Goal: Information Seeking & Learning: Compare options

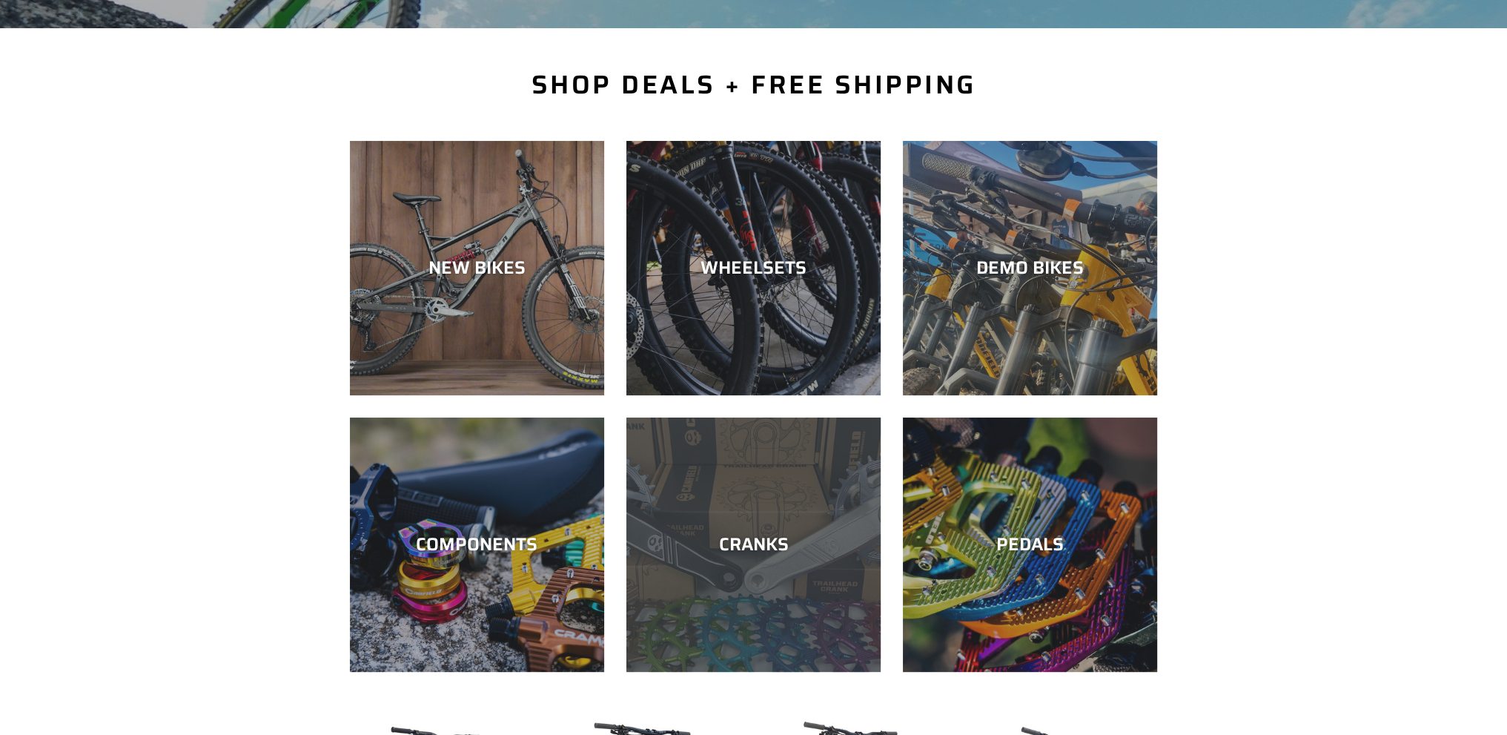
click at [809, 672] on div "CRANKS" at bounding box center [753, 672] width 254 height 0
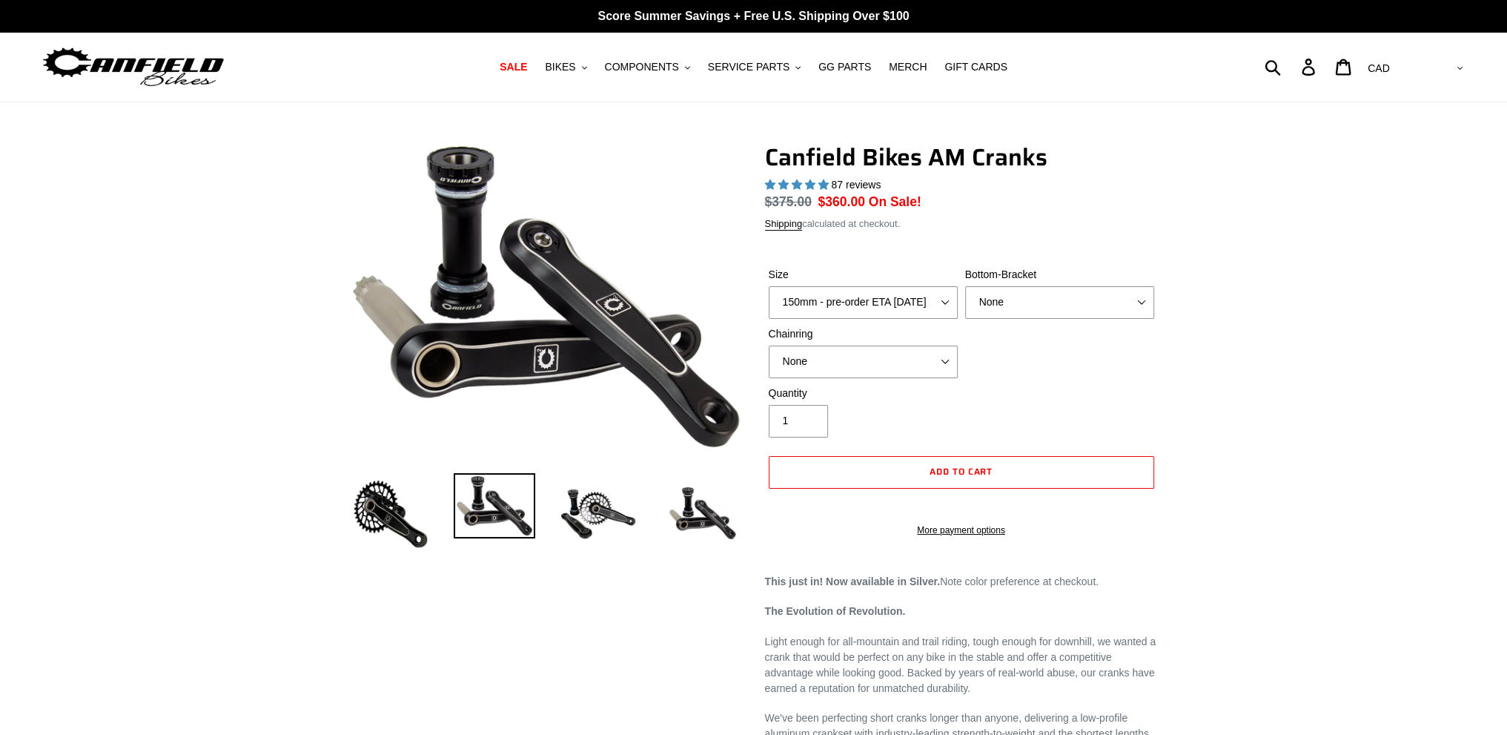
select select "highest-rating"
select select "160mm - pre-order ETA 10/15/25"
click at [769, 286] on select "150mm - pre-order ETA 10/15/25 155mm - pre-order ETA 10/15/25 160mm - pre-order…" at bounding box center [863, 302] width 189 height 33
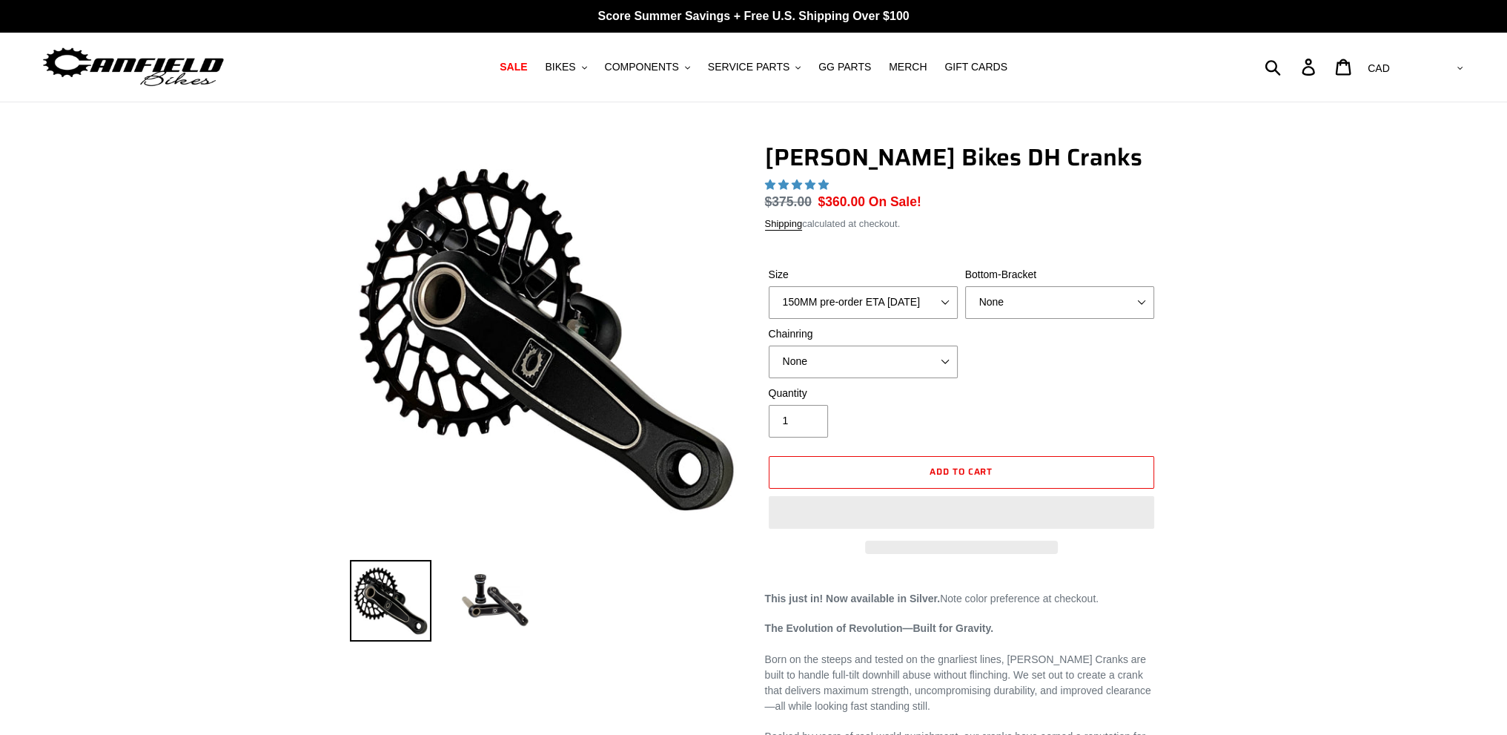
drag, startPoint x: 0, startPoint y: 0, endPoint x: 940, endPoint y: 294, distance: 984.6
click at [940, 294] on select "150MM pre-order ETA 10/15/25 155MM pre-order ETA 10/15/25 160MM pre-order ETA 1…" at bounding box center [863, 302] width 189 height 33
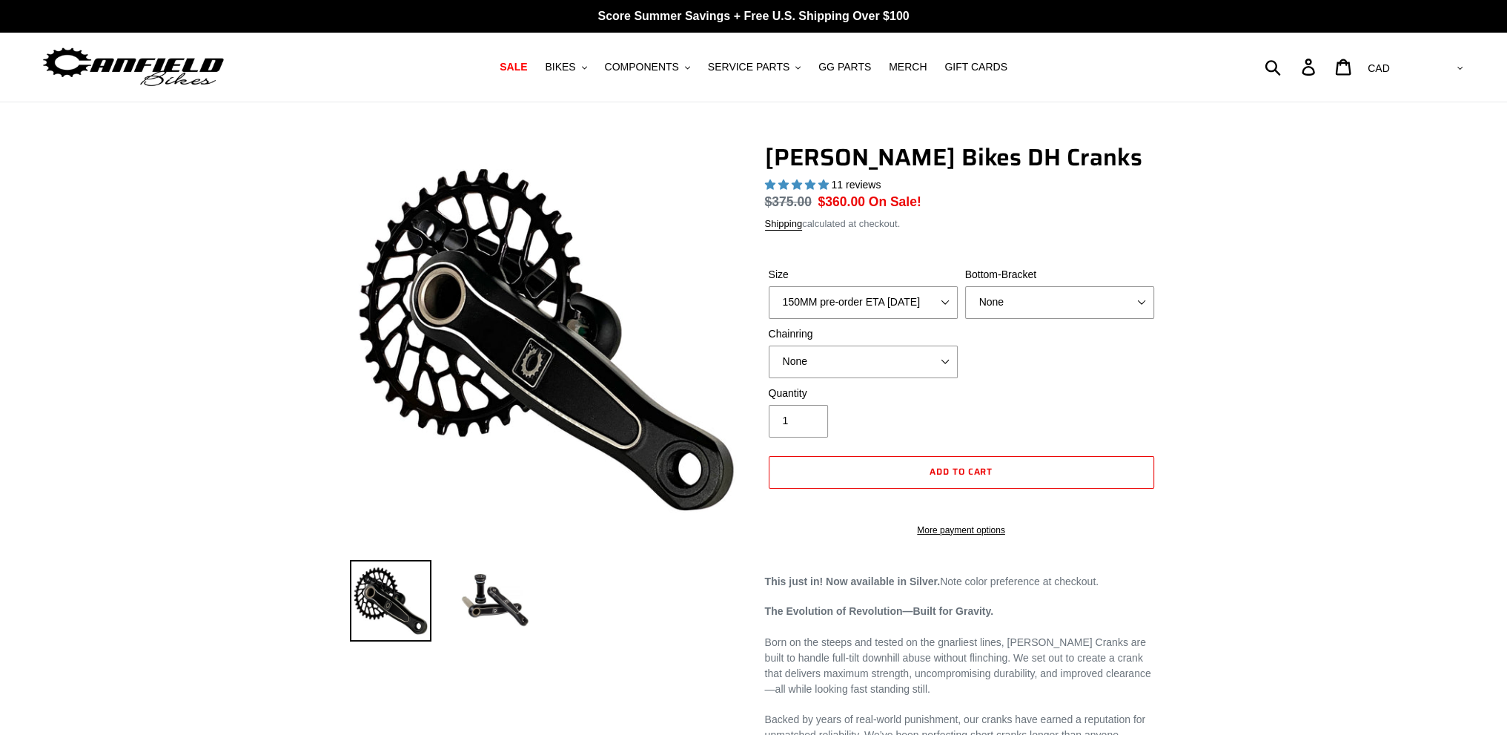
select select "highest-rating"
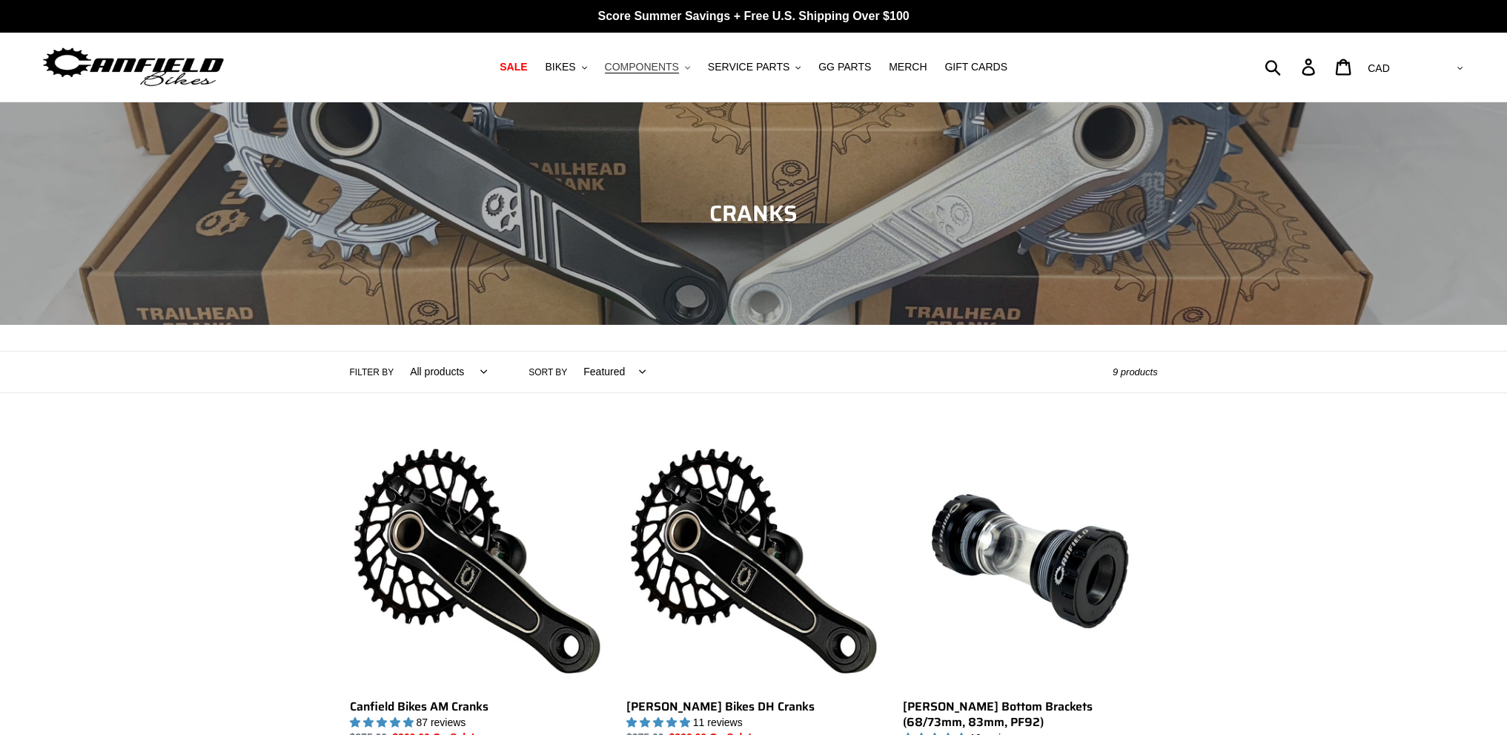
click at [663, 67] on span "COMPONENTS" at bounding box center [642, 67] width 74 height 13
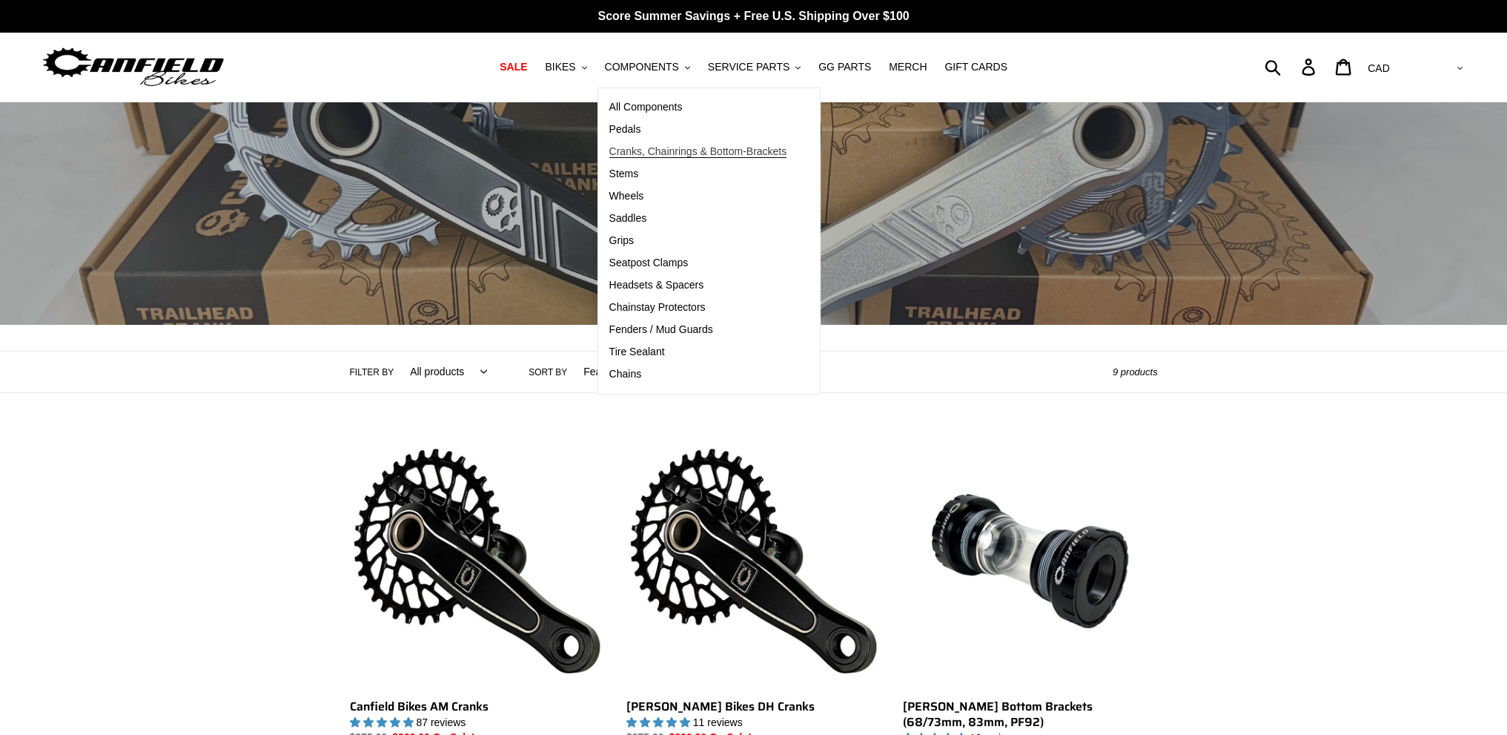
click at [649, 156] on span "Cranks, Chainrings & Bottom-Brackets" at bounding box center [698, 151] width 178 height 13
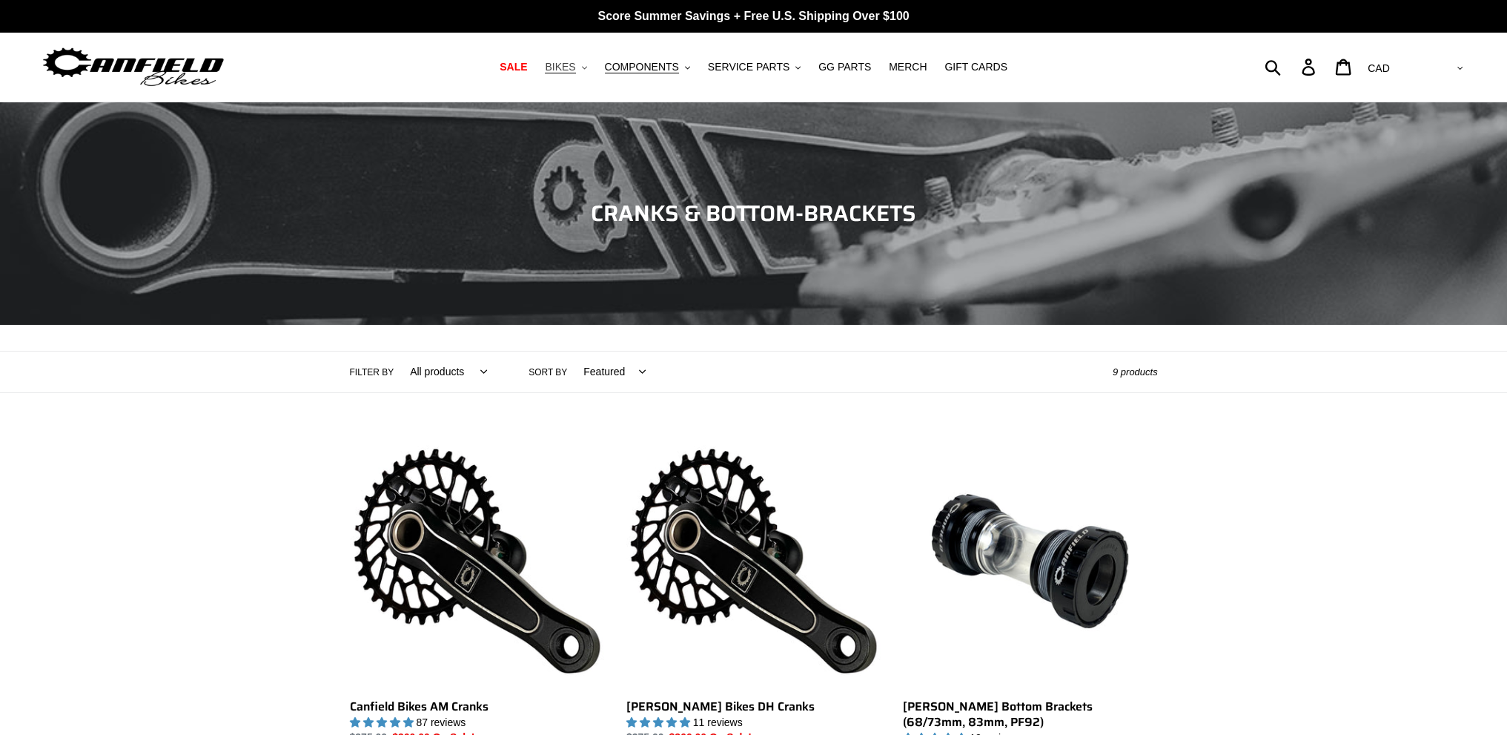
click at [587, 67] on icon ".cls-1{fill:#231f20}" at bounding box center [584, 67] width 5 height 5
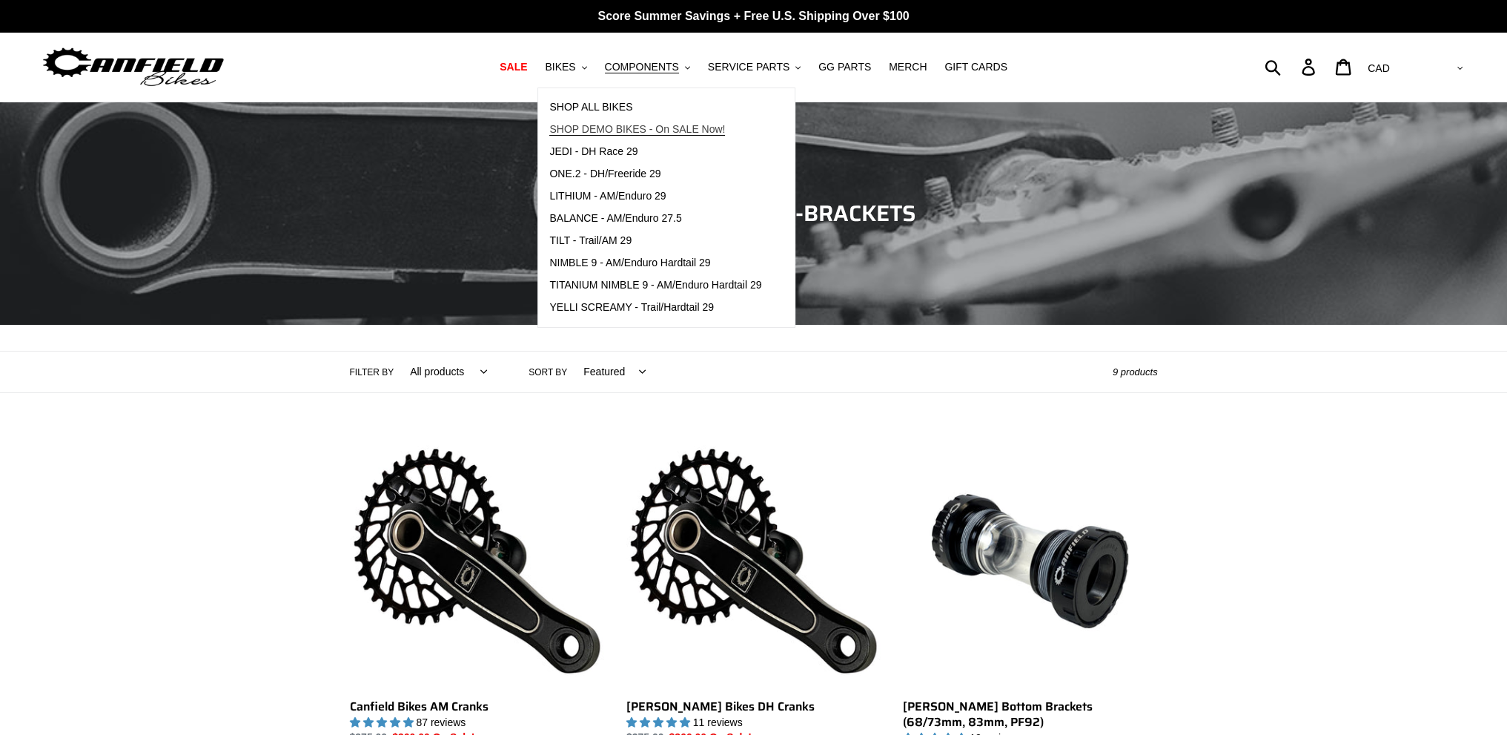
click at [605, 130] on span "SHOP DEMO BIKES - On SALE Now!" at bounding box center [637, 129] width 176 height 13
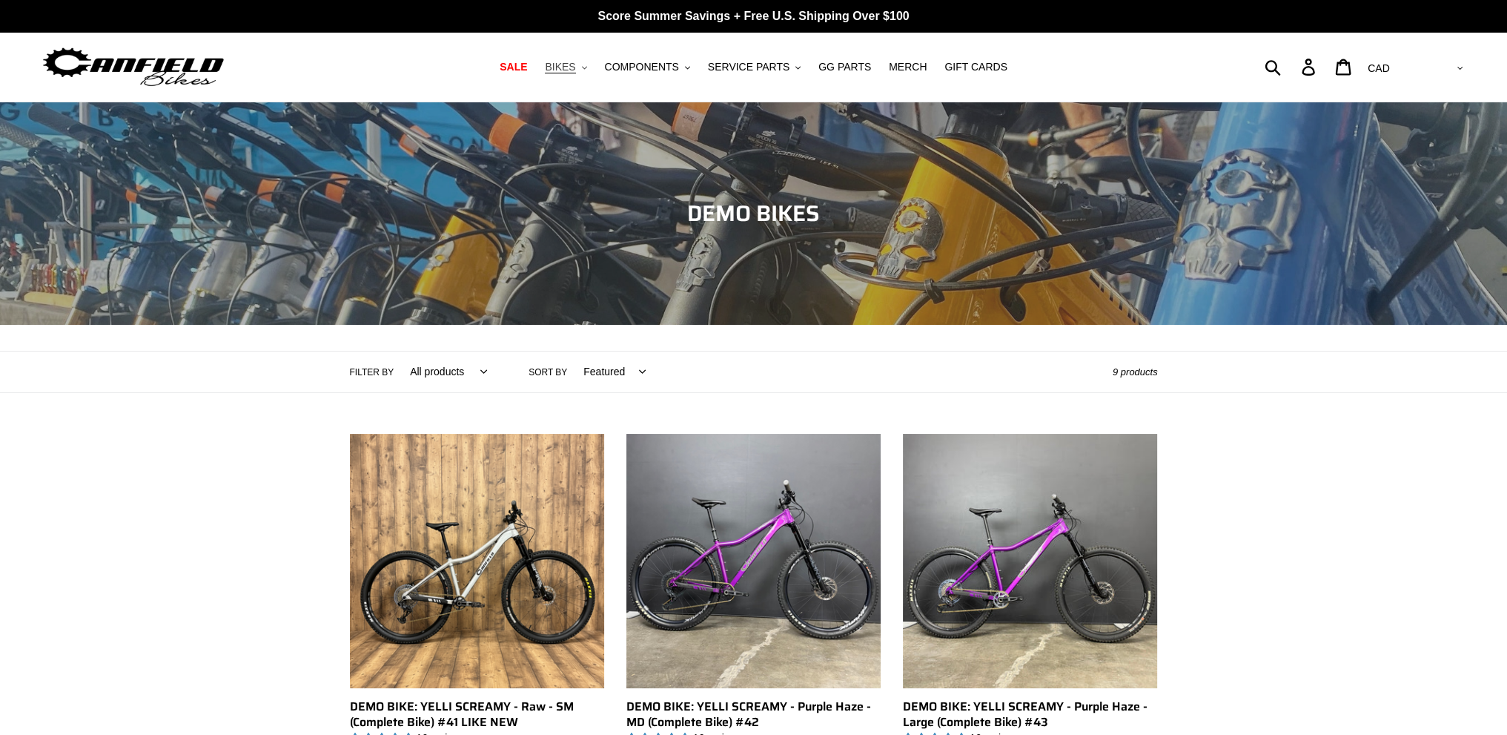
click at [575, 71] on span "BIKES" at bounding box center [560, 67] width 30 height 13
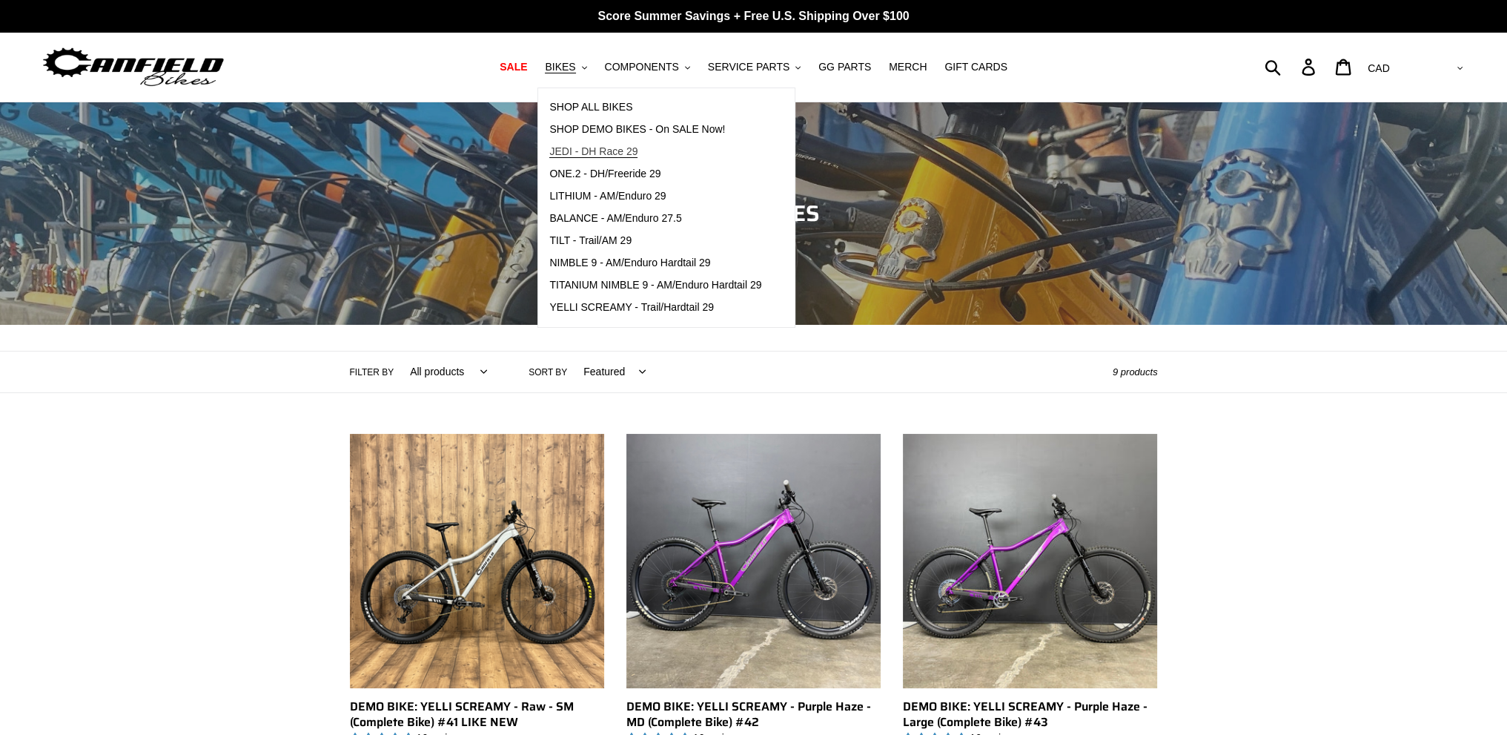
click at [596, 151] on span "JEDI - DH Race 29" at bounding box center [593, 151] width 88 height 13
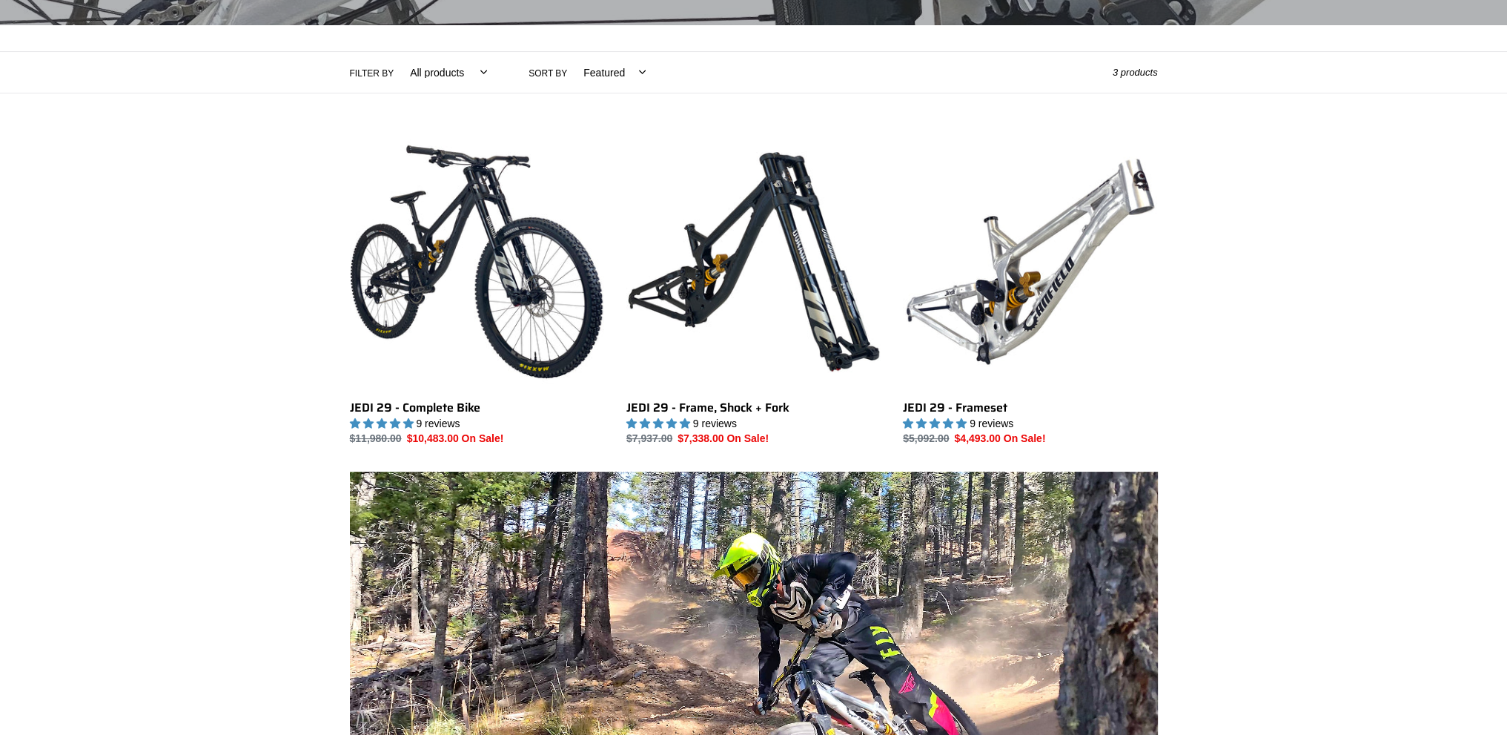
scroll to position [296, 0]
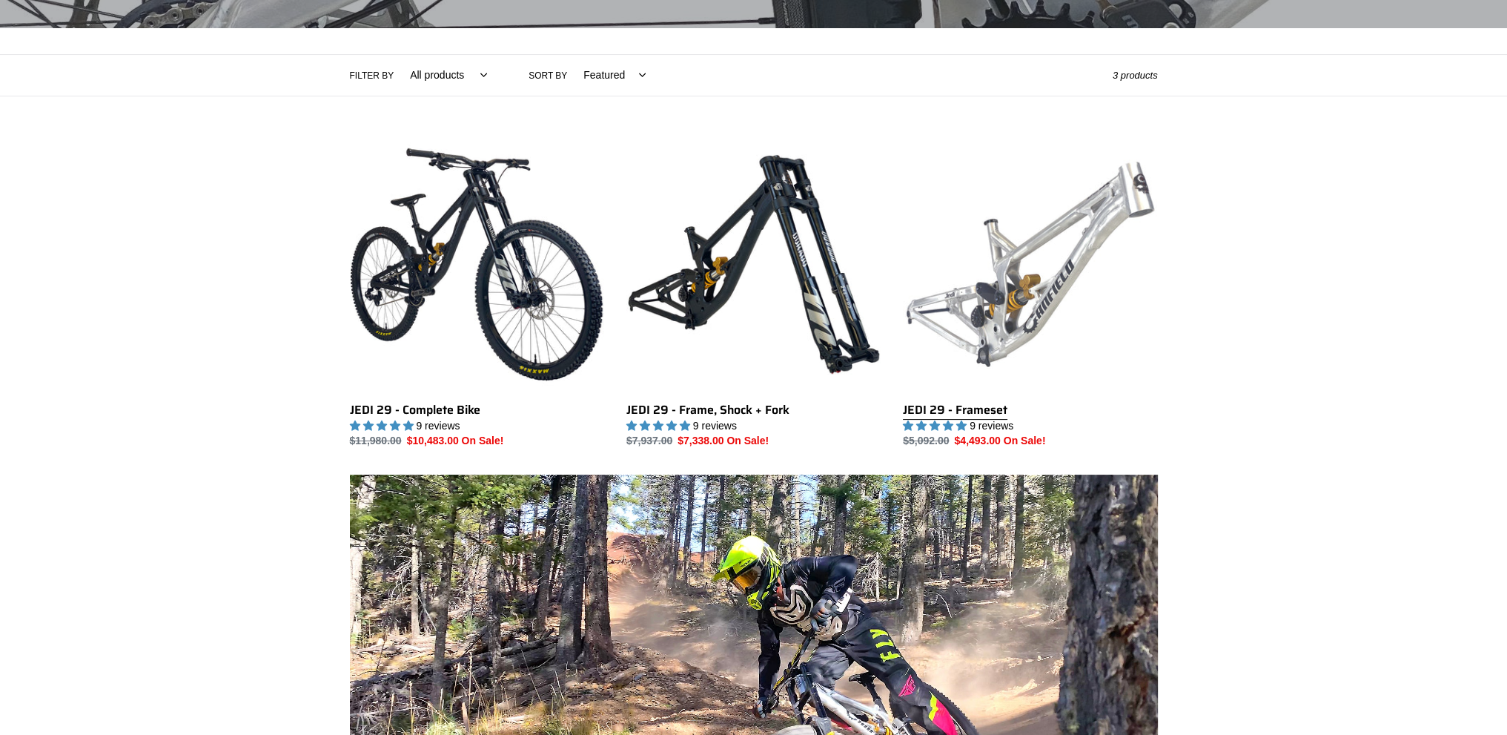
click at [1041, 232] on link "JEDI 29 - Frameset" at bounding box center [1030, 293] width 254 height 312
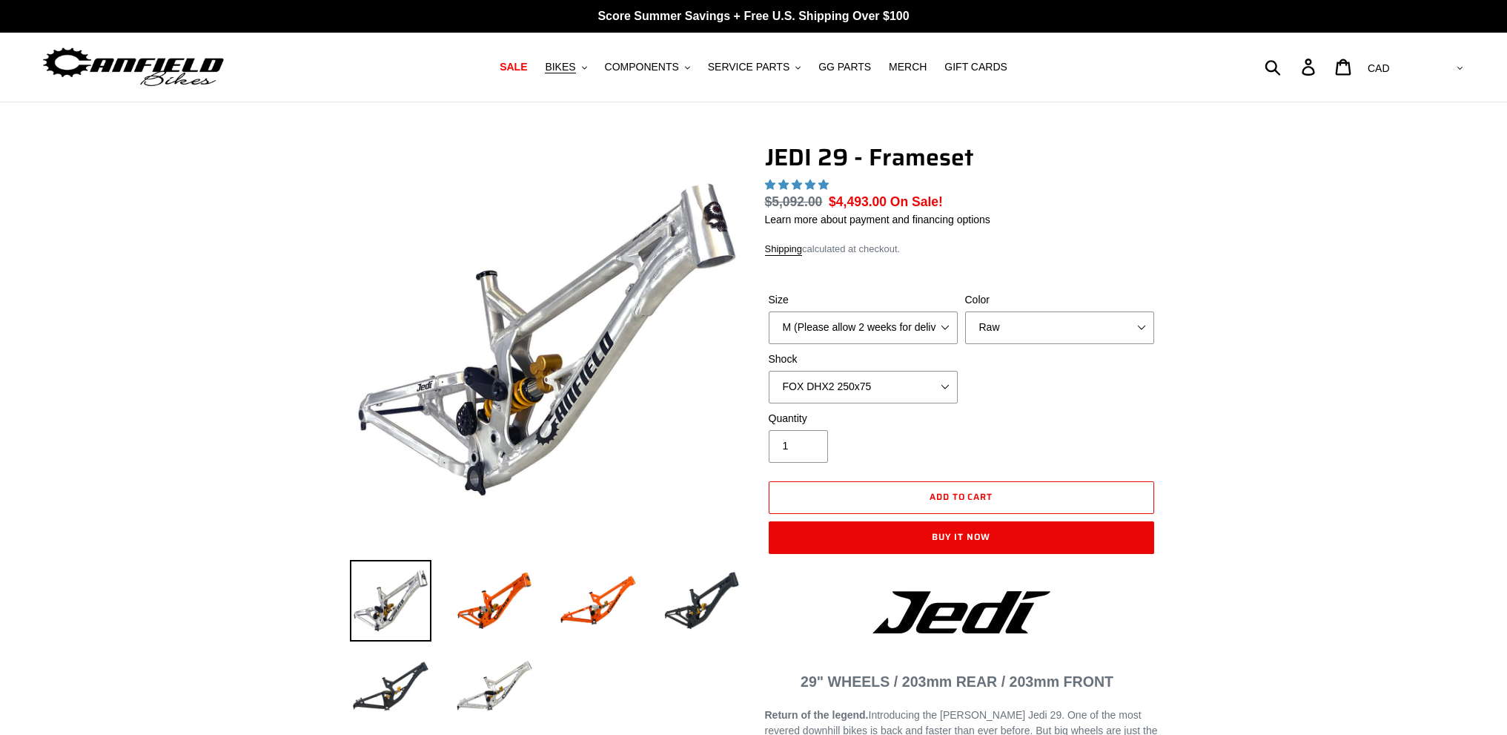
select select "highest-rating"
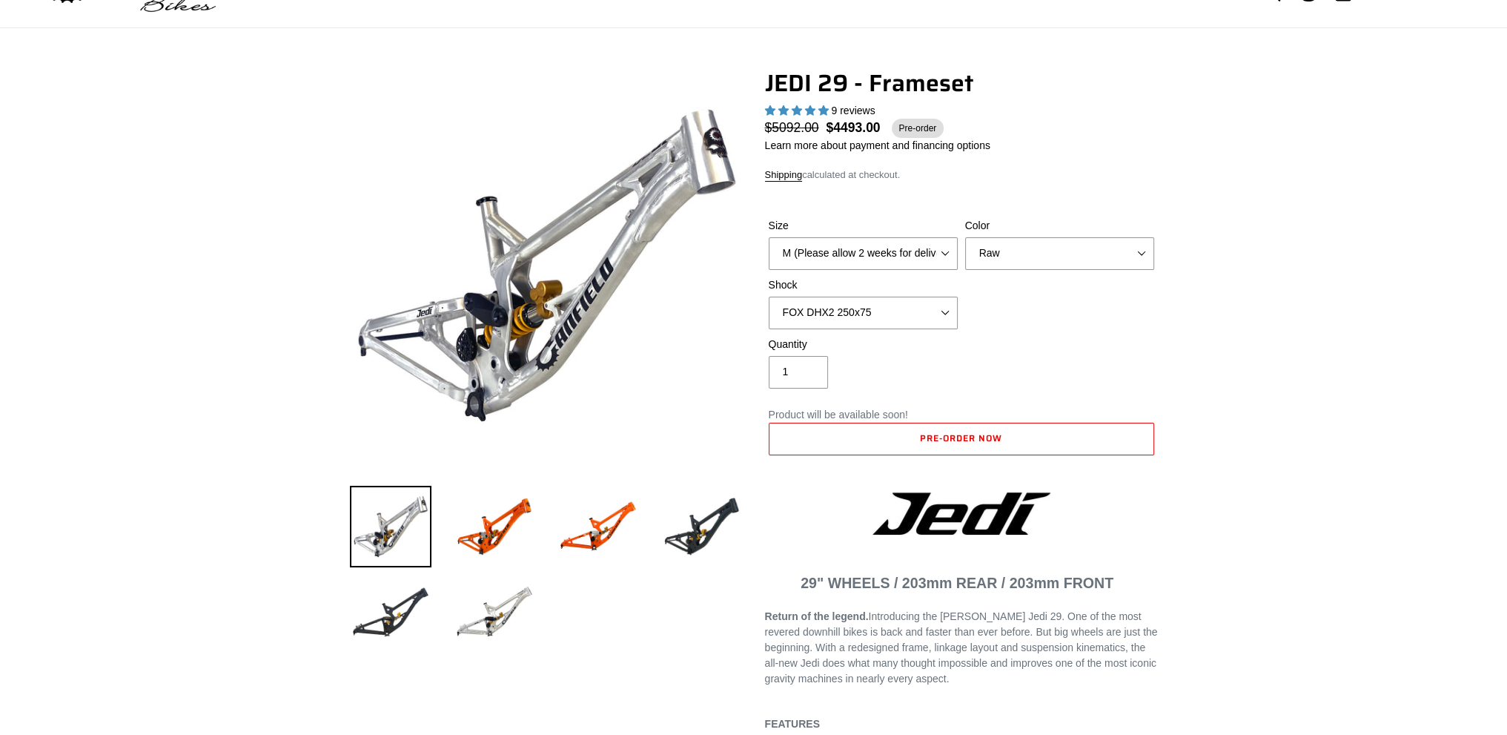
click at [923, 312] on select "No Shock FOX DHX2 250x75 RockShox Vivid Ultimate DH 250x75 EXT e-Storia LOX V3" at bounding box center [863, 312] width 189 height 33
click at [1012, 252] on select "Orange Raw Stealth Black" at bounding box center [1059, 253] width 189 height 33
click at [965, 237] on select "Orange Raw Stealth Black" at bounding box center [1059, 253] width 189 height 33
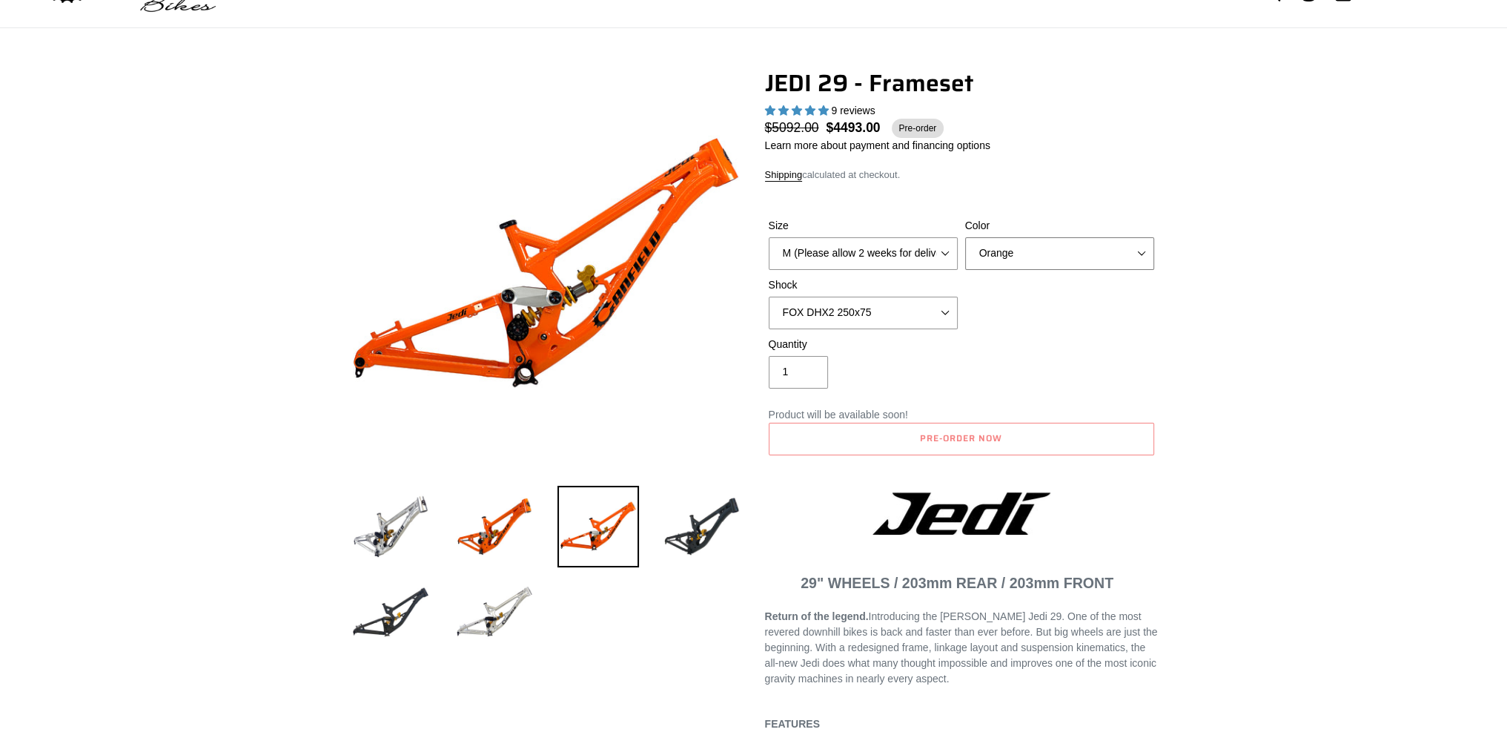
click at [1005, 249] on select "Orange Raw Stealth Black" at bounding box center [1059, 253] width 189 height 33
click at [965, 237] on select "Orange Raw Stealth Black" at bounding box center [1059, 253] width 189 height 33
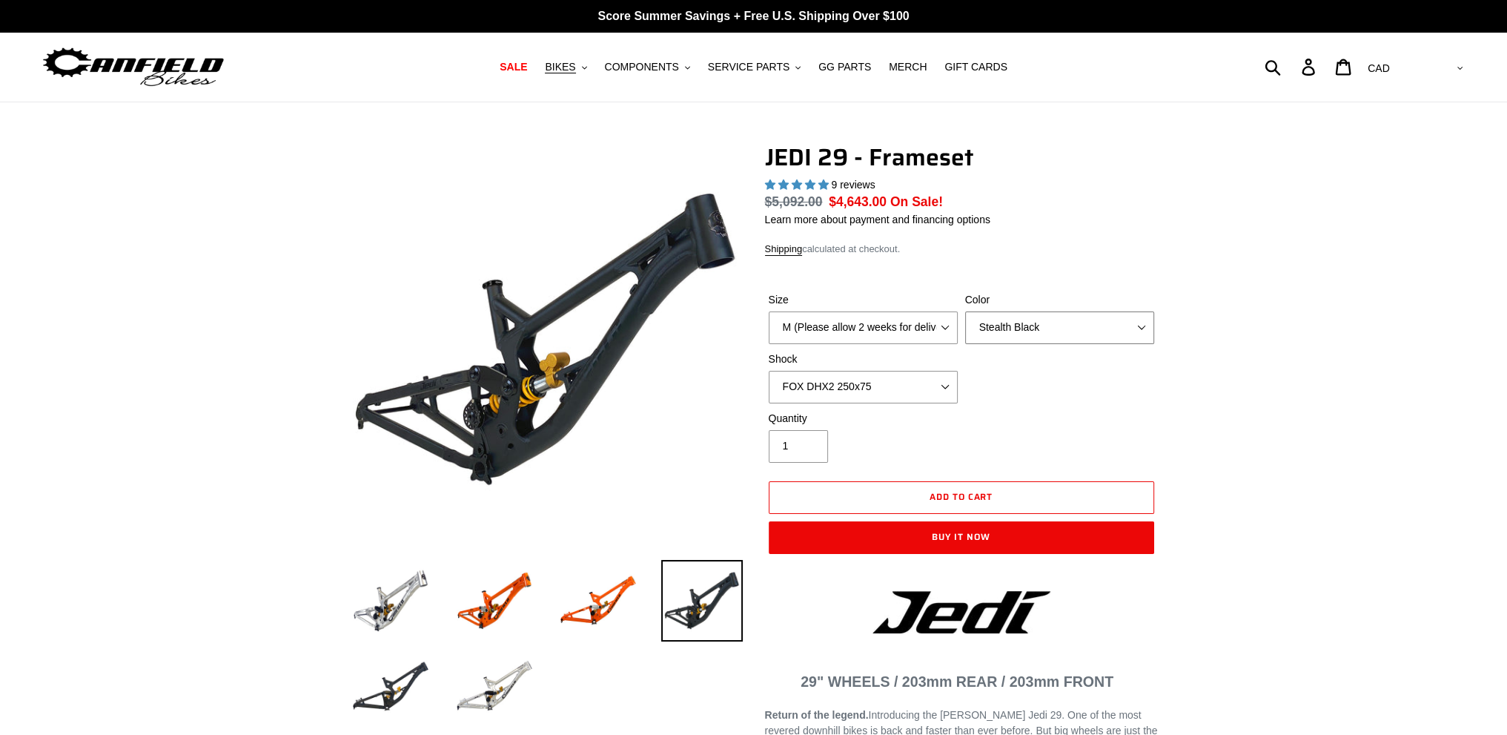
click at [1034, 322] on select "Orange Raw Stealth Black" at bounding box center [1059, 327] width 189 height 33
select select "Raw"
click at [965, 311] on select "Orange Raw Stealth Black" at bounding box center [1059, 327] width 189 height 33
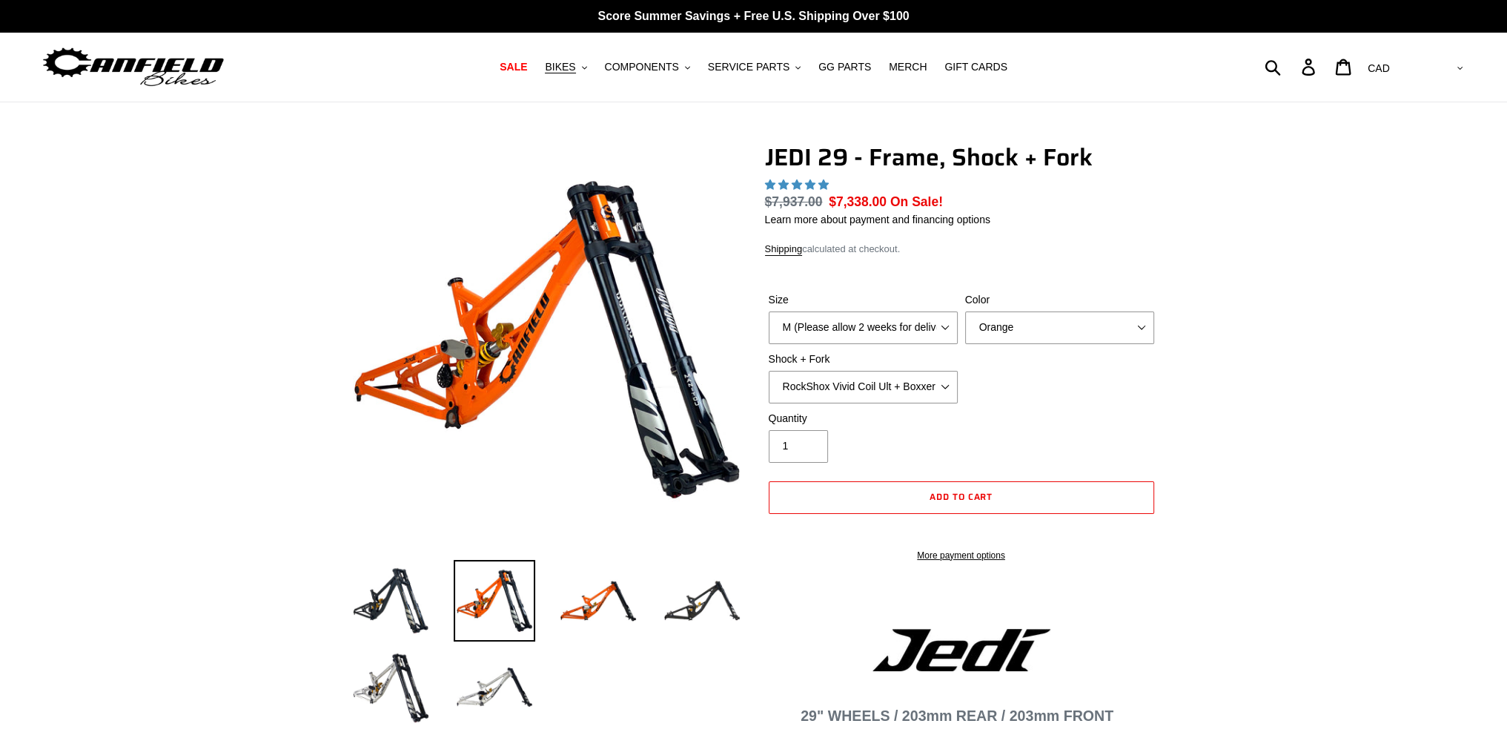
select select "highest-rating"
click at [1015, 325] on select "Orange Stealth Black Raw" at bounding box center [1059, 327] width 189 height 33
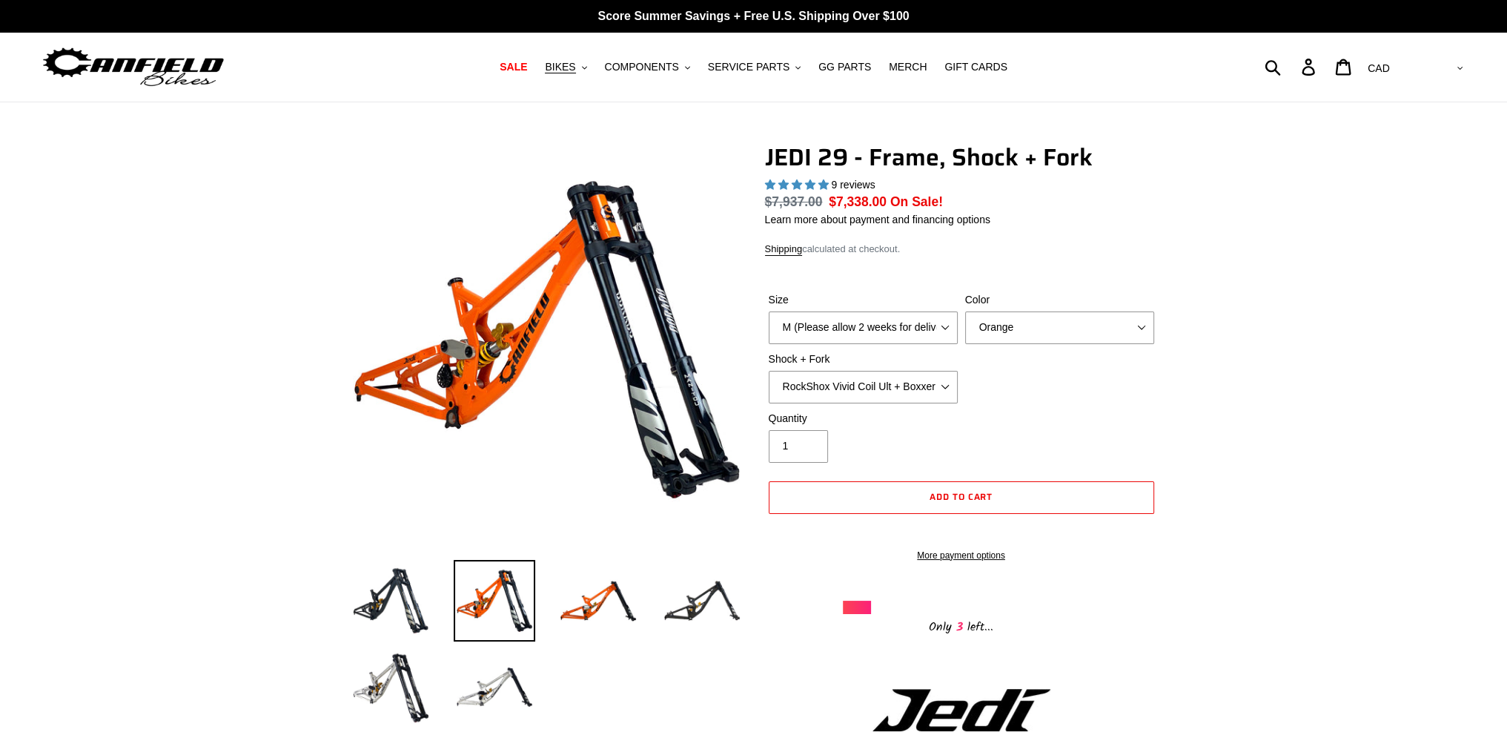
select select "Raw"
click at [965, 311] on select "Orange Stealth Black Raw" at bounding box center [1059, 327] width 189 height 33
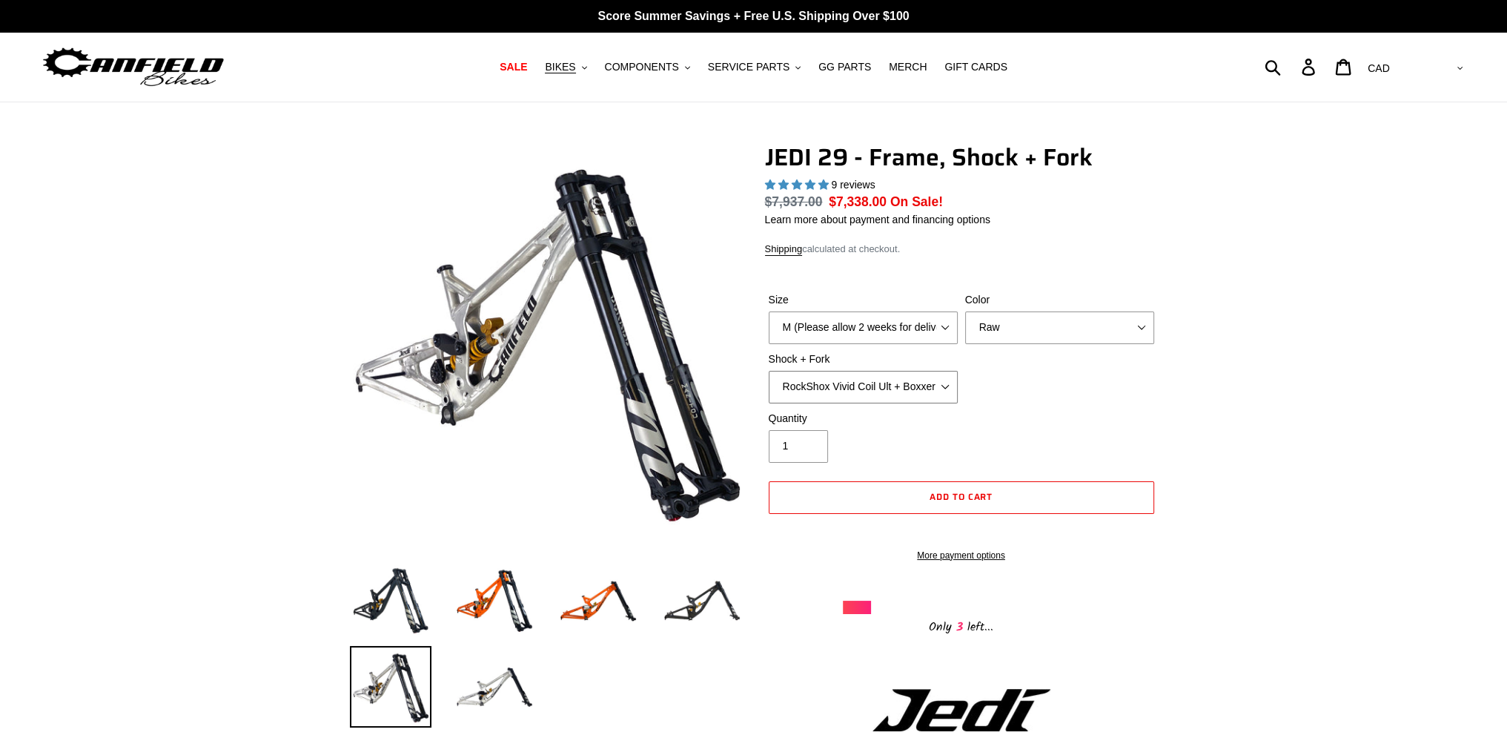
click at [933, 387] on select "RockShox Vivid Coil Ult + Boxxer RC2 C3 Ult Fox DHX2 250x75 + Fox 40 Float Grip…" at bounding box center [863, 387] width 189 height 33
click at [769, 371] on select "RockShox Vivid Coil Ult + Boxxer RC2 C3 Ult Fox DHX2 250x75 + Fox 40 Float Grip…" at bounding box center [863, 387] width 189 height 33
click at [1116, 390] on div "Size M (Please allow 2 weeks for delivery) L (Please allow 2 weeks for delivery…" at bounding box center [961, 351] width 393 height 119
click at [845, 388] on select "RockShox Vivid Coil Ult + Boxxer RC2 C3 Ult Fox DHX2 250x75 + Fox 40 Float Grip…" at bounding box center [863, 387] width 189 height 33
click at [769, 371] on select "RockShox Vivid Coil Ult + Boxxer RC2 C3 Ult Fox DHX2 250x75 + Fox 40 Float Grip…" at bounding box center [863, 387] width 189 height 33
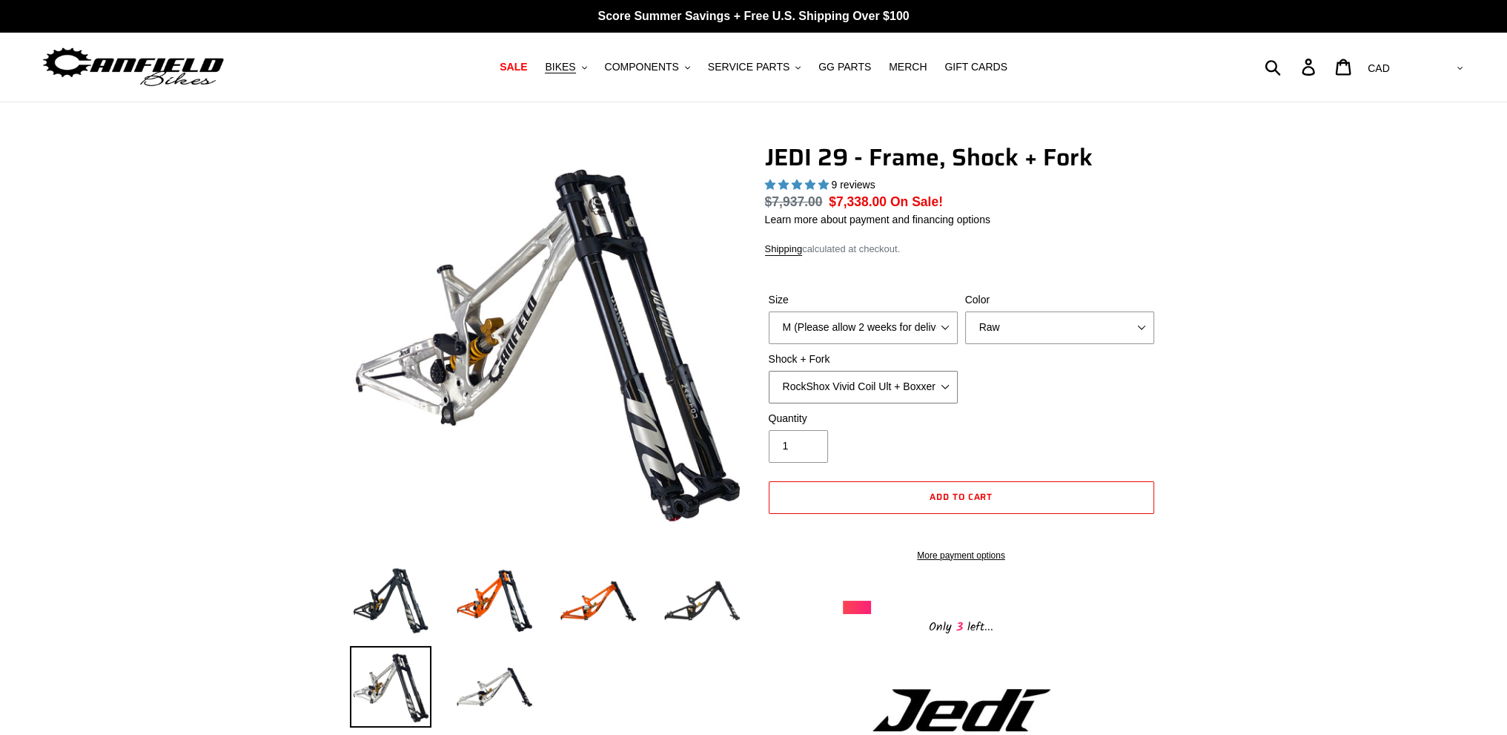
click at [872, 383] on select "RockShox Vivid Coil Ult + Boxxer RC2 C3 Ult Fox DHX2 250x75 + Fox 40 Float Grip…" at bounding box center [863, 387] width 189 height 33
select select "Fox DHX2 250x75 + Fox 40 Float Grip2"
click at [769, 371] on select "RockShox Vivid Coil Ult + Boxxer RC2 C3 Ult Fox DHX2 250x75 + Fox 40 Float Grip…" at bounding box center [863, 387] width 189 height 33
click at [1076, 411] on div "Quantity 1" at bounding box center [961, 440] width 393 height 59
click at [744, 70] on span "SERVICE PARTS" at bounding box center [749, 67] width 82 height 13
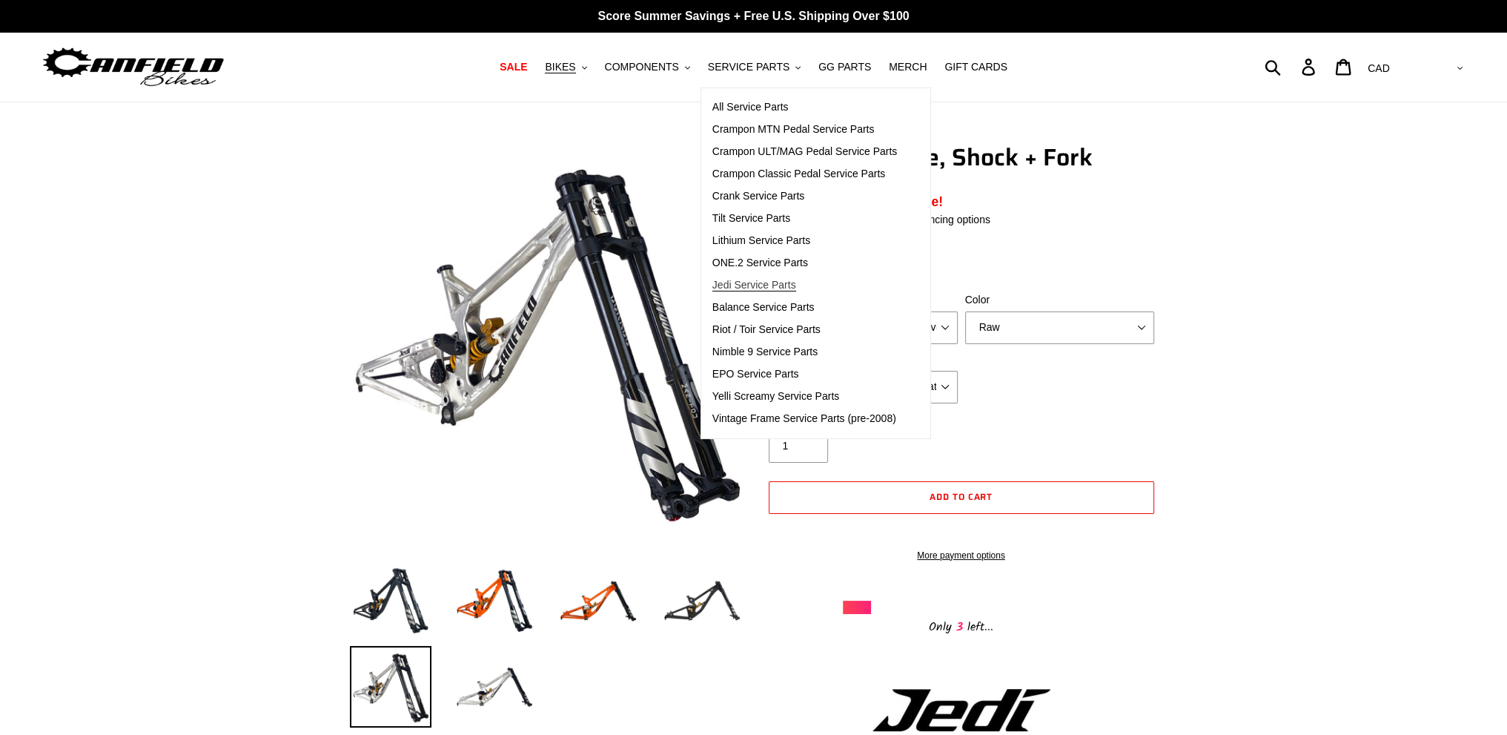
click at [760, 290] on span "Jedi Service Parts" at bounding box center [754, 285] width 84 height 13
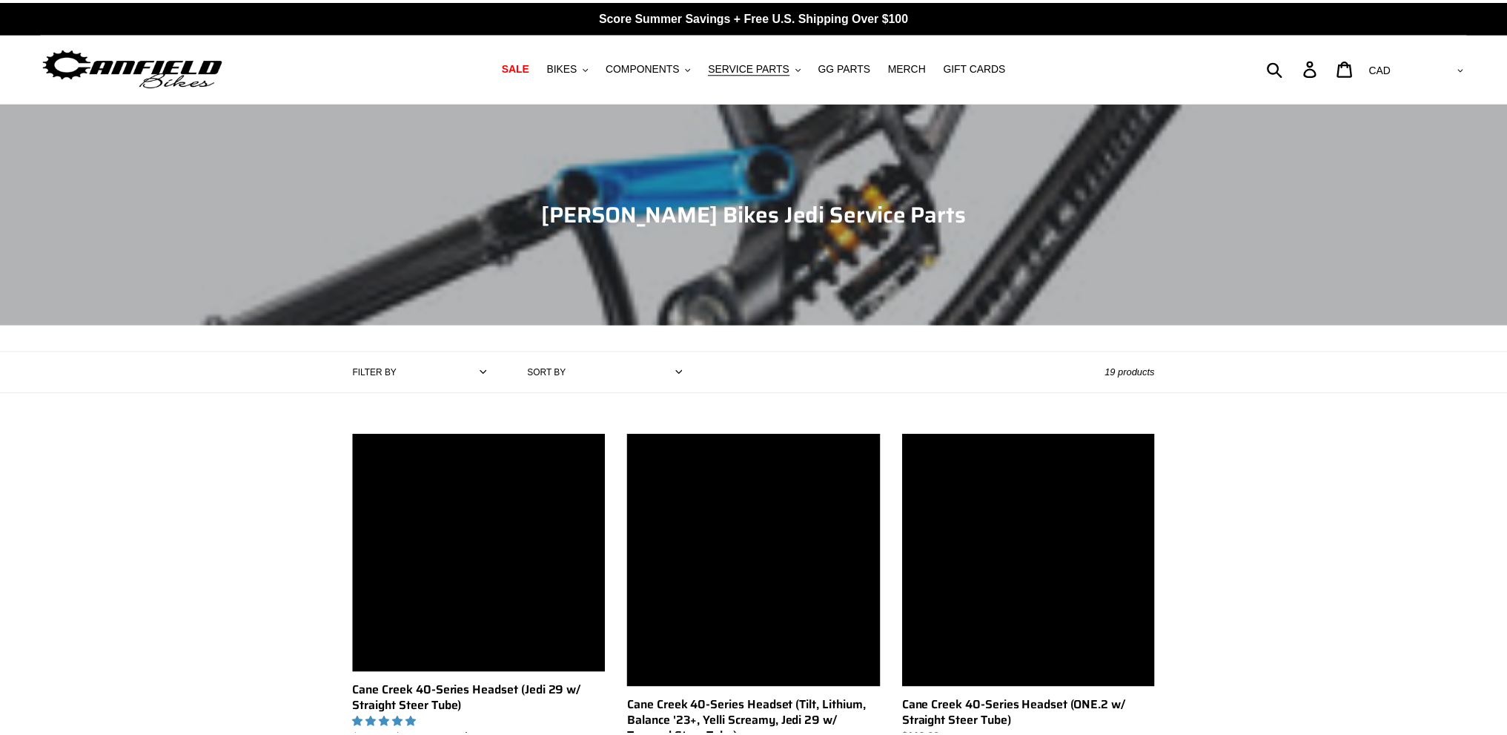
scroll to position [519, 0]
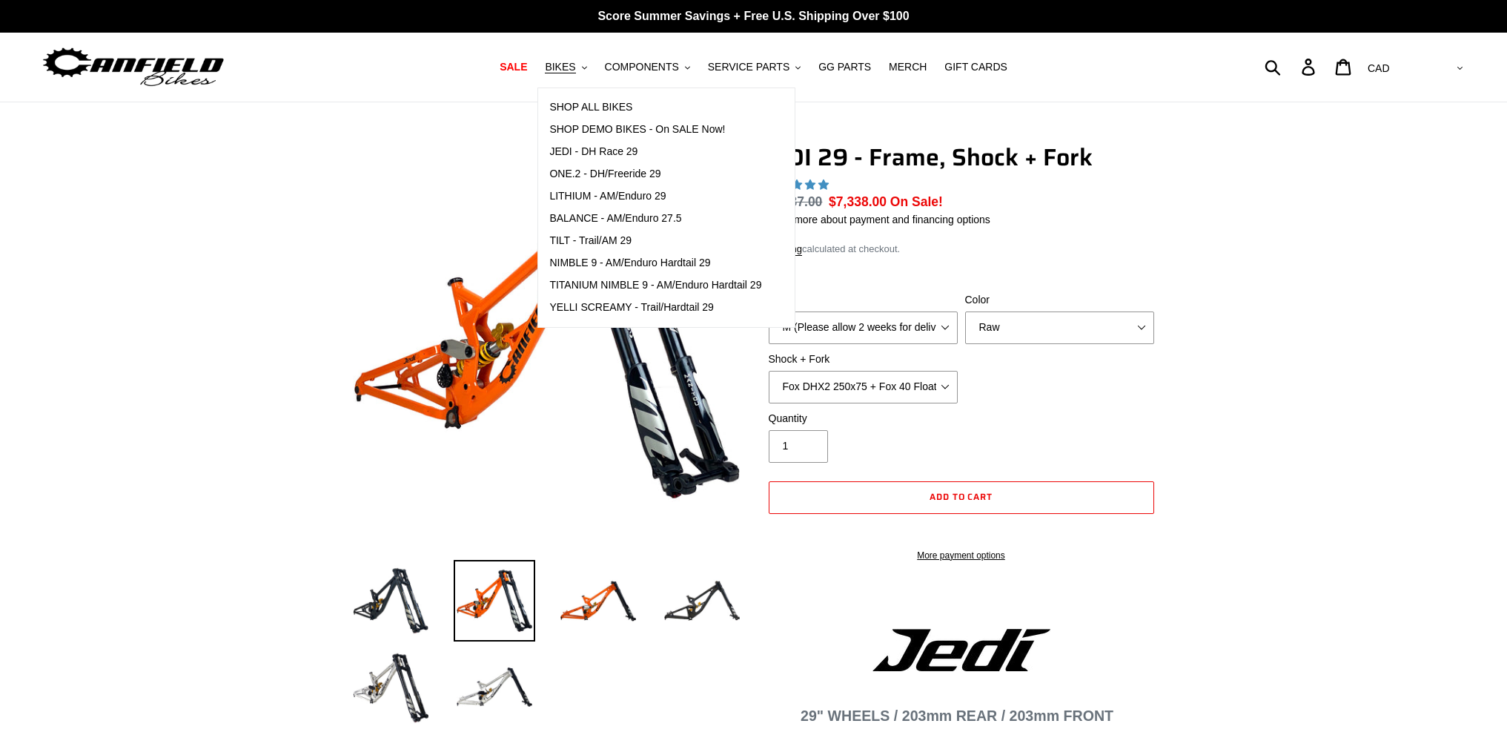
select select "Raw"
select select "Fox DHX2 250x75 + Fox 40 Float Grip2"
click at [601, 160] on link "JEDI - DH Race 29" at bounding box center [655, 152] width 234 height 22
select select "highest-rating"
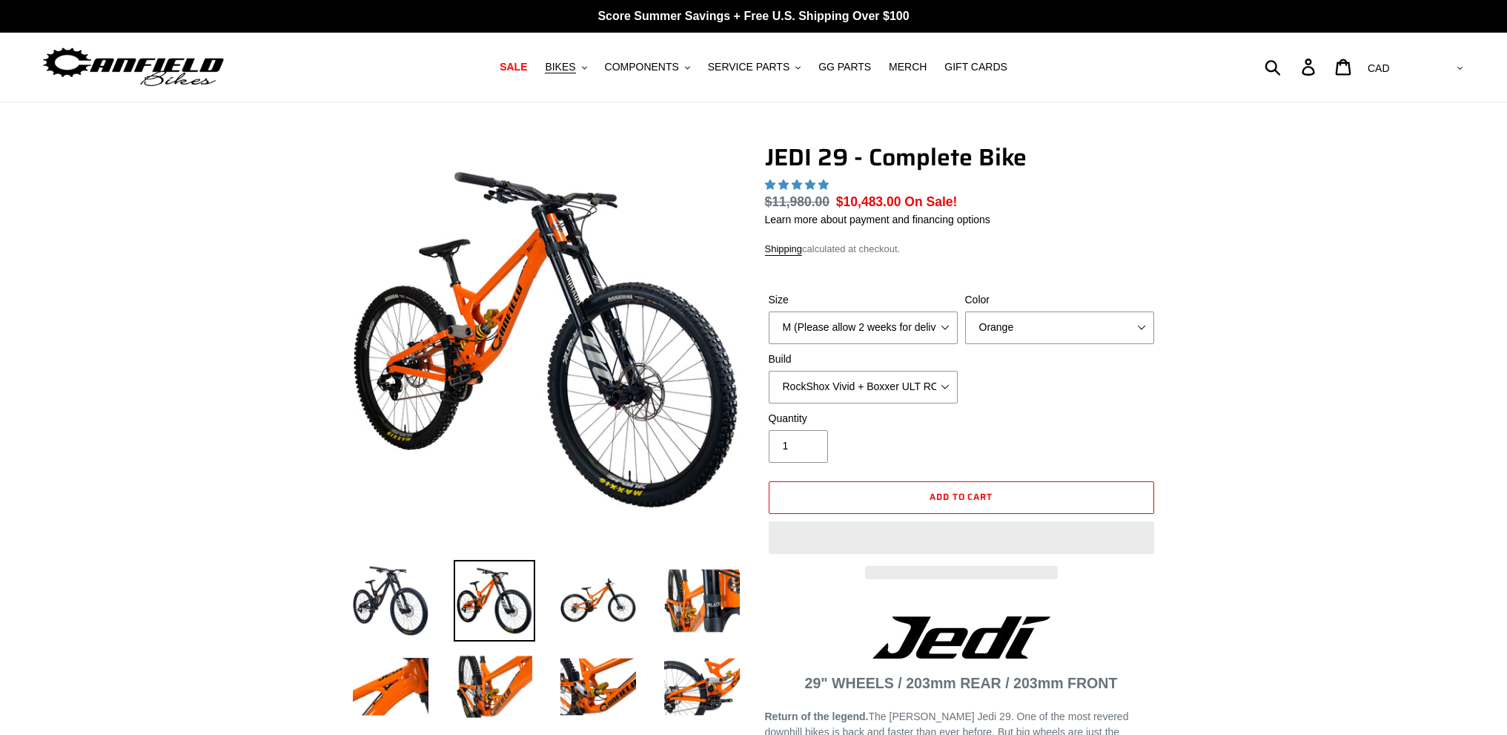
click at [714, 646] on img at bounding box center [702, 687] width 82 height 82
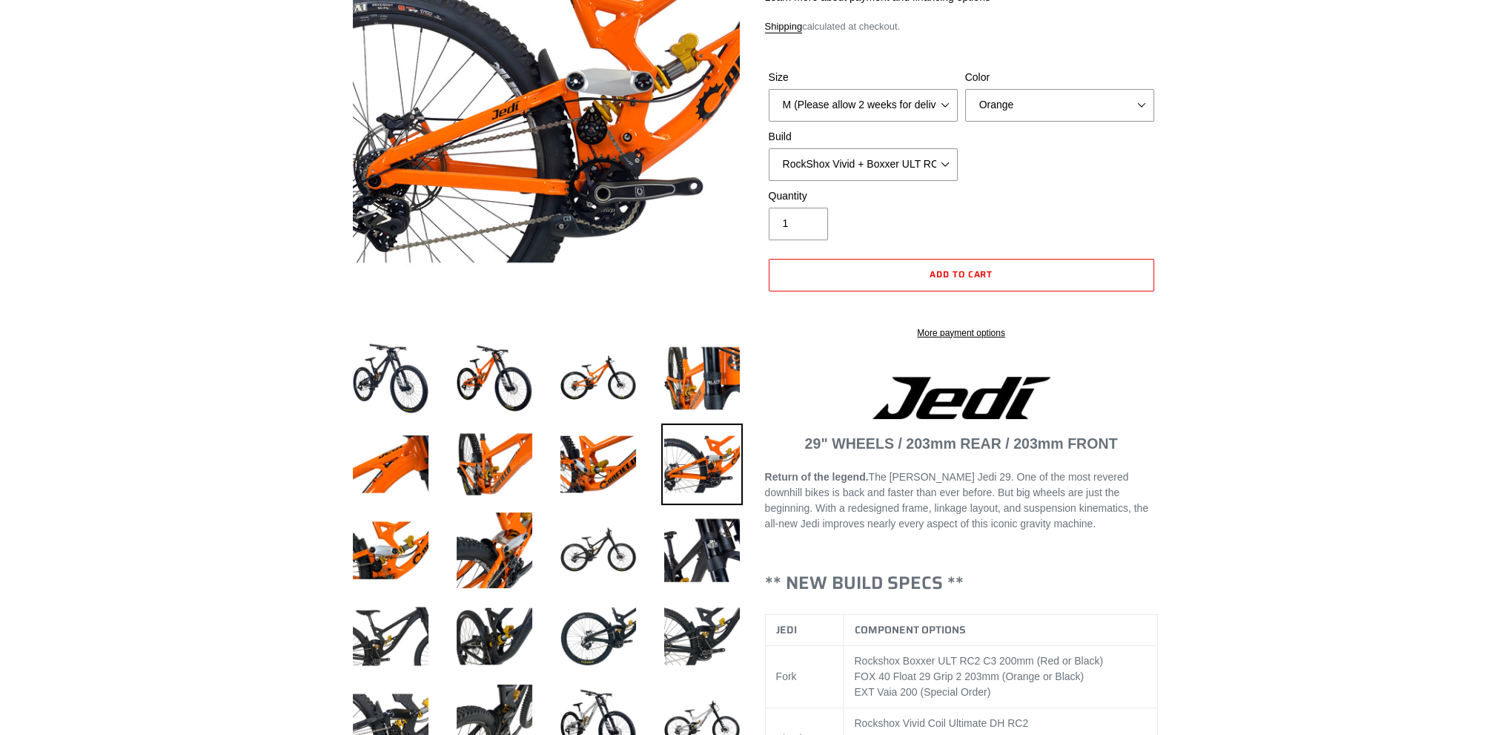
scroll to position [222, 0]
select select "highest-rating"
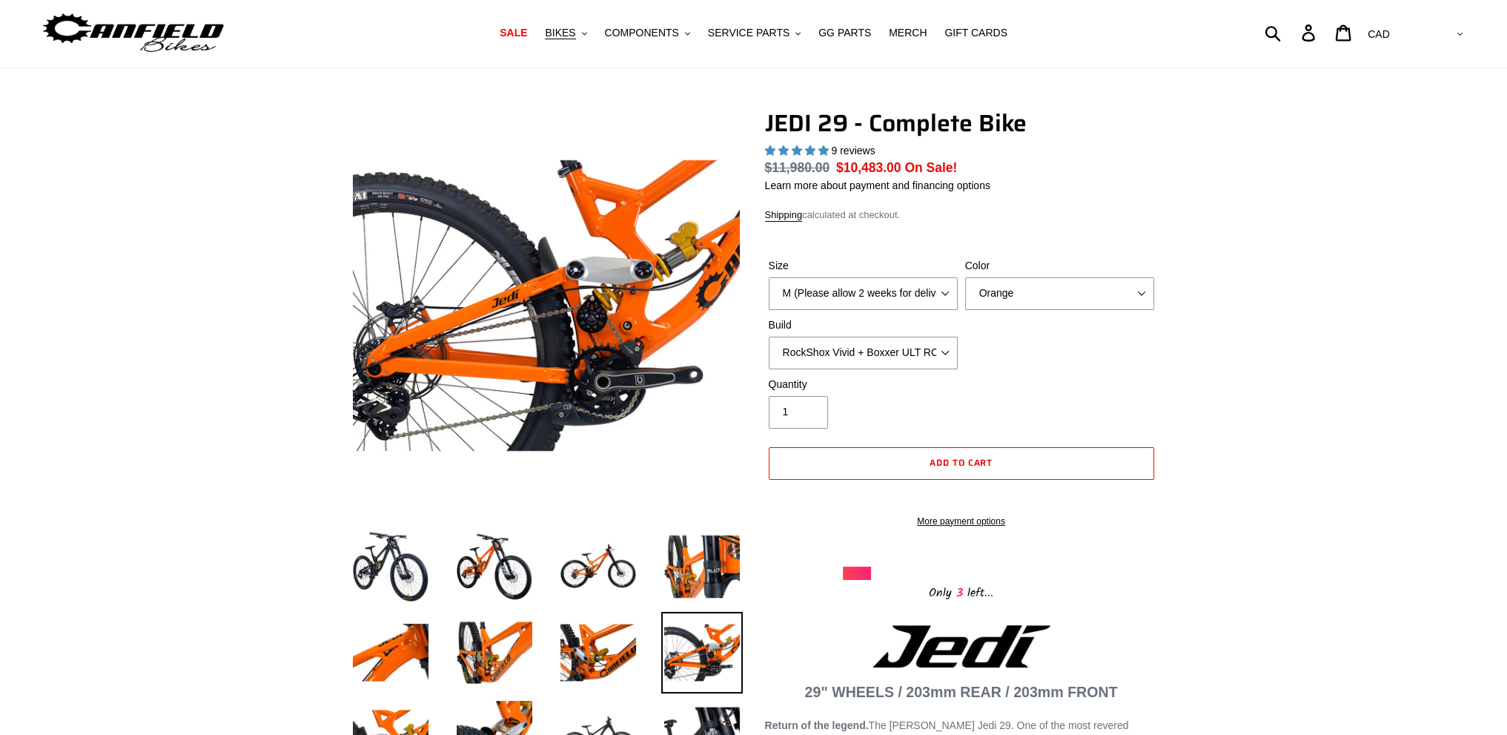
scroll to position [0, 0]
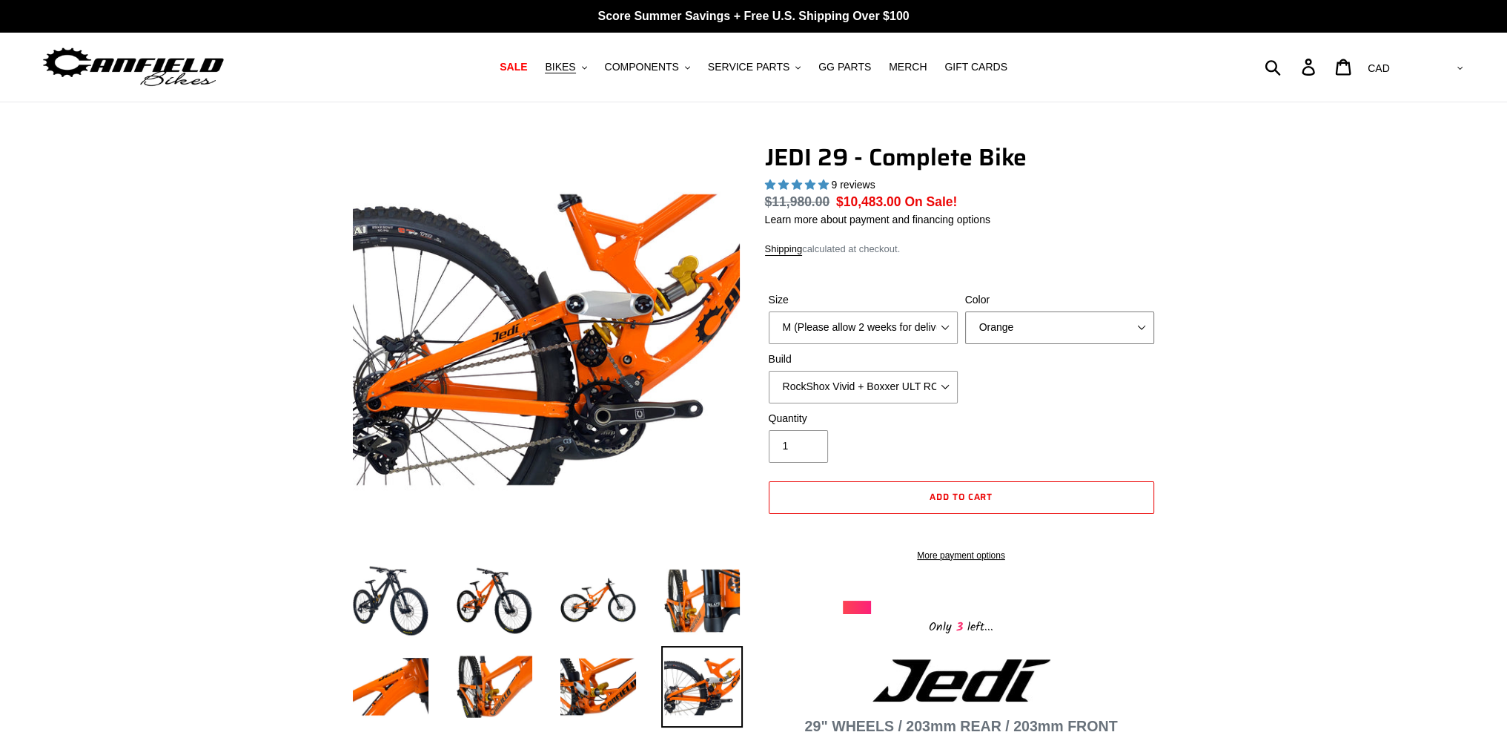
click at [1024, 325] on select "Orange Stealth Black Raw" at bounding box center [1059, 327] width 189 height 33
select select "Raw"
click at [965, 311] on select "Orange Stealth Black Raw" at bounding box center [1059, 327] width 189 height 33
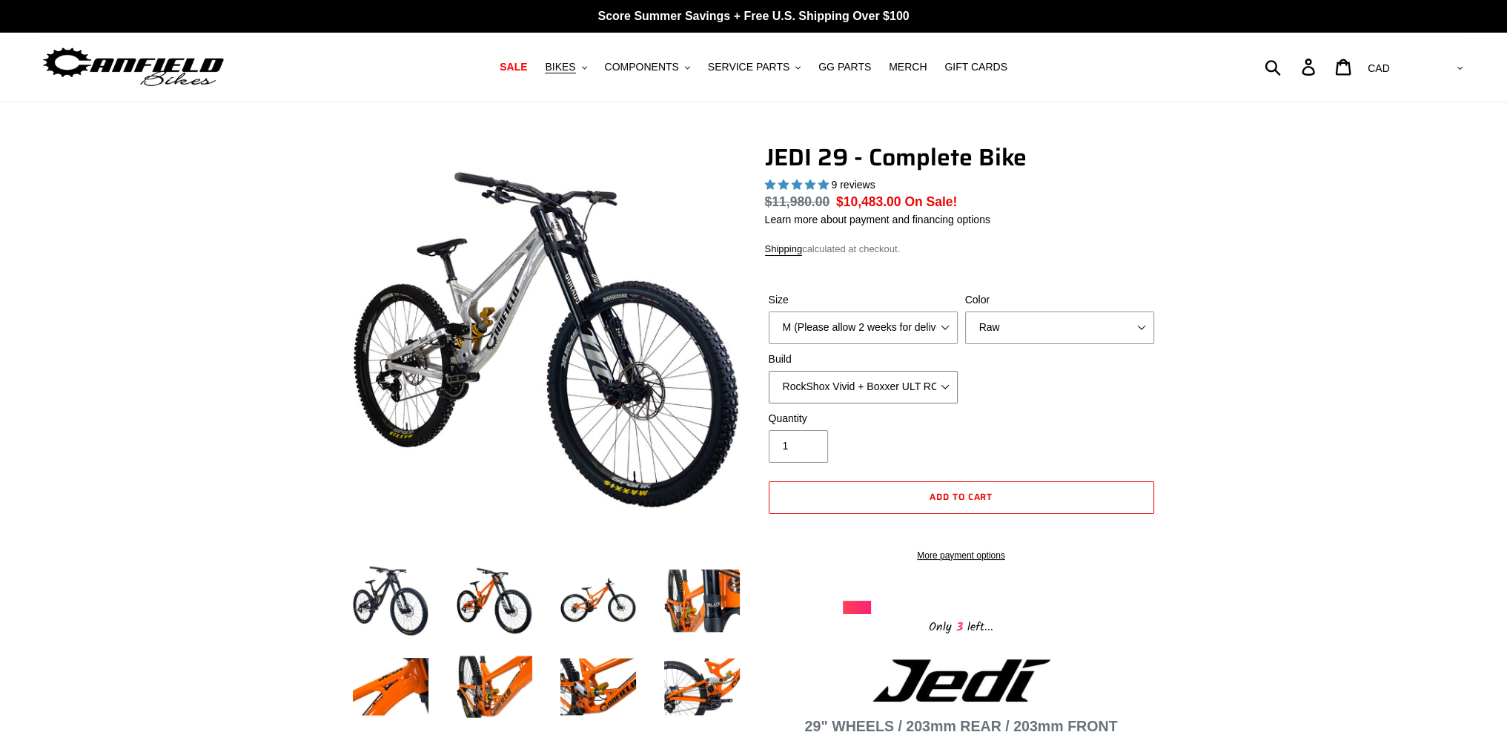
click at [895, 382] on select "RockShox Vivid + Boxxer ULT RC2 C3 200 + SRAM XO RockShox Vivid + Boxxer ULT RC…" at bounding box center [863, 387] width 189 height 33
click at [769, 371] on select "RockShox Vivid + Boxxer ULT RC2 C3 200 + SRAM XO RockShox Vivid + Boxxer ULT RC…" at bounding box center [863, 387] width 189 height 33
click at [857, 381] on select "RockShox Vivid + Boxxer ULT RC2 C3 200 + SRAM XO RockShox Vivid + Boxxer ULT RC…" at bounding box center [863, 387] width 189 height 33
select select "Fox DHX2 + Fox 40 Float Grip 2 203 + SRAM XO"
click at [769, 371] on select "RockShox Vivid + Boxxer ULT RC2 C3 200 + SRAM XO RockShox Vivid + Boxxer ULT RC…" at bounding box center [863, 387] width 189 height 33
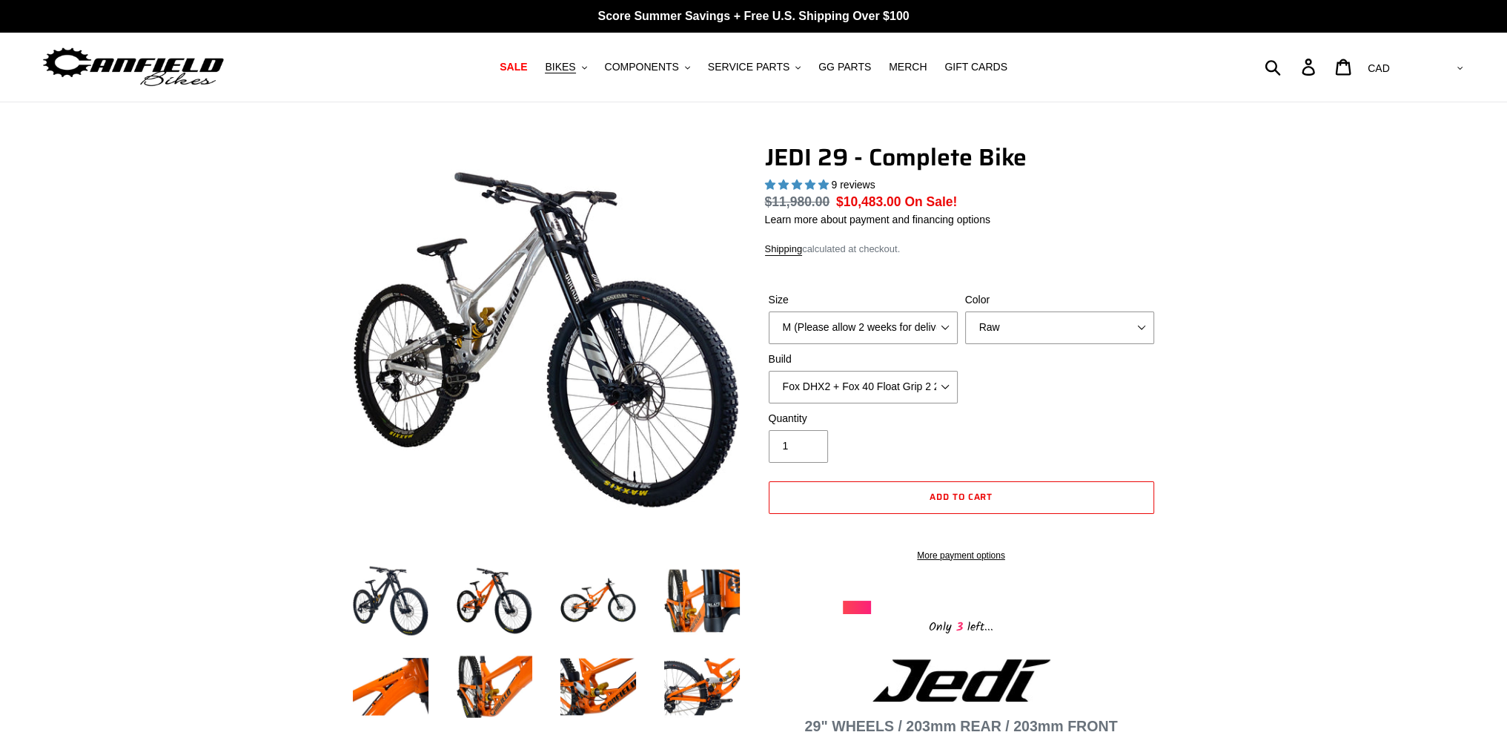
click at [675, 62] on span "COMPONENTS" at bounding box center [642, 67] width 74 height 13
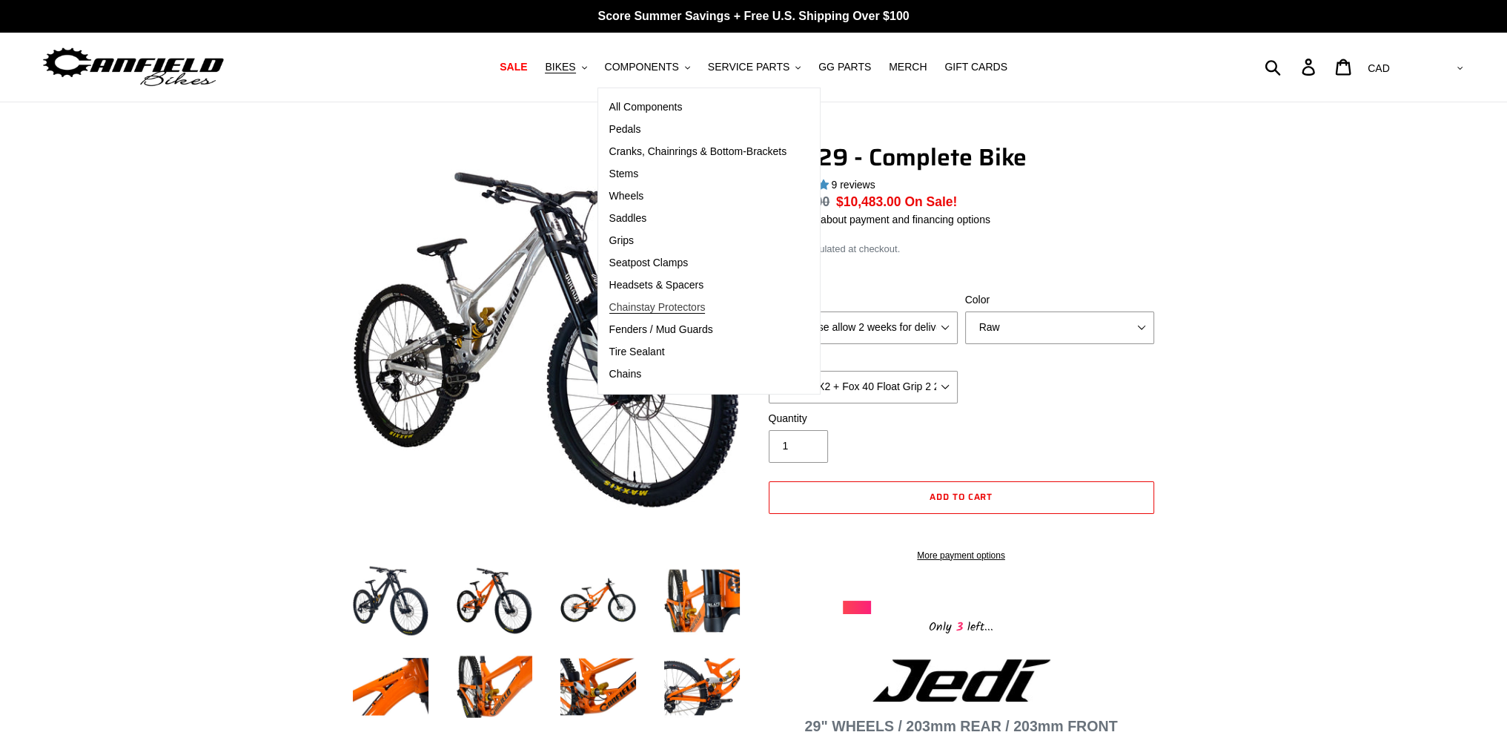
click at [671, 299] on link "Chainstay Protectors" at bounding box center [698, 307] width 200 height 22
